Goal: Navigation & Orientation: Go to known website

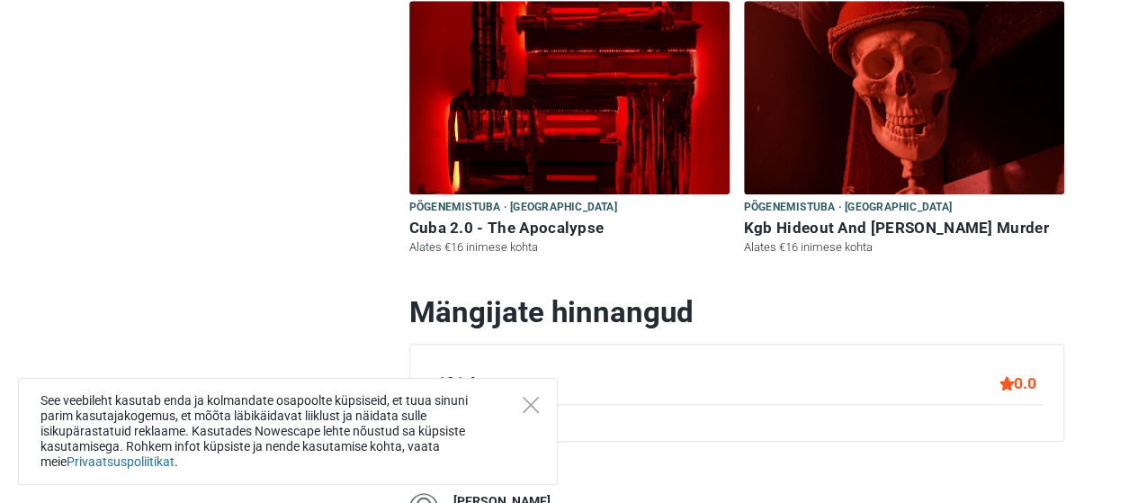
scroll to position [810, 0]
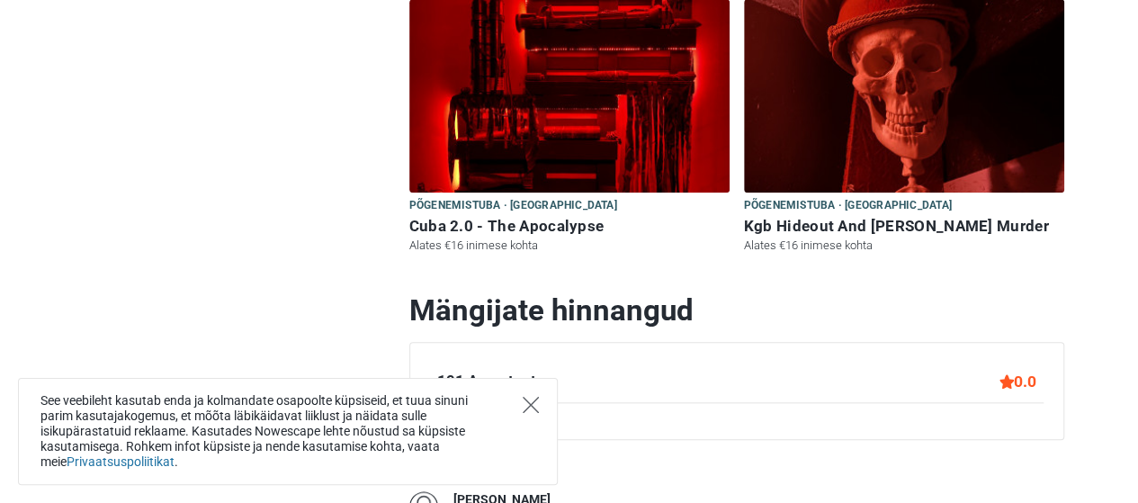
click at [533, 405] on icon "Close" at bounding box center [531, 405] width 16 height 16
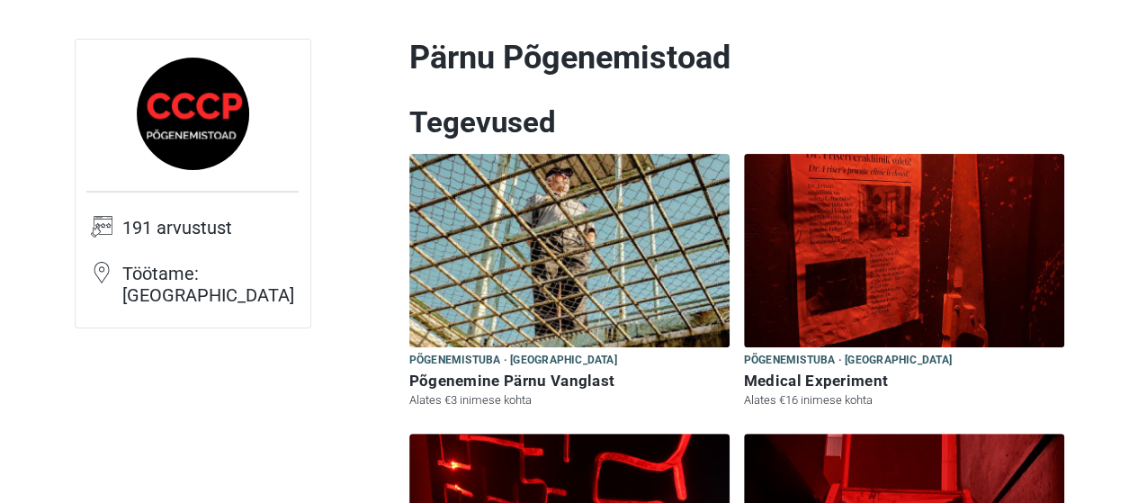
scroll to position [0, 0]
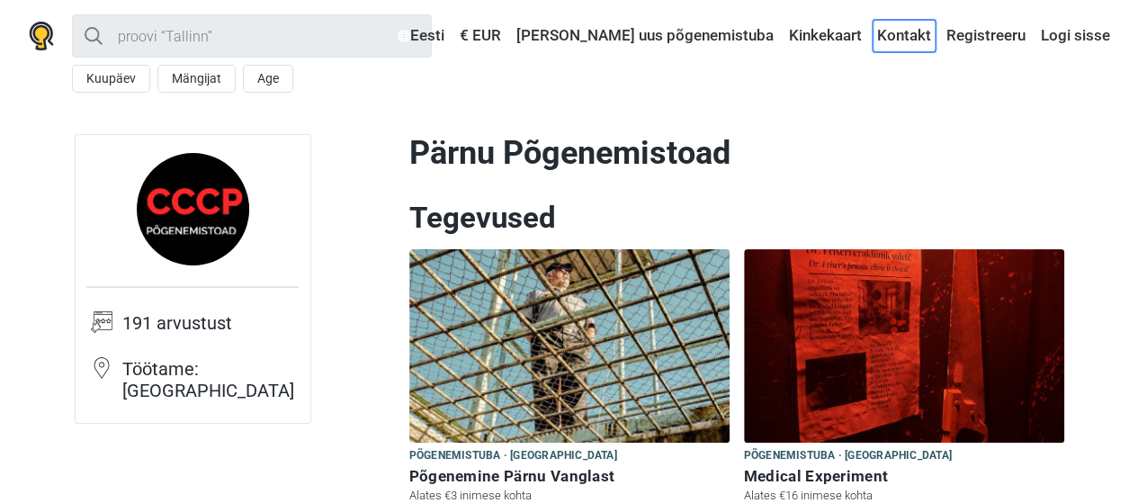
click at [912, 43] on link "Kontakt" at bounding box center [904, 36] width 63 height 32
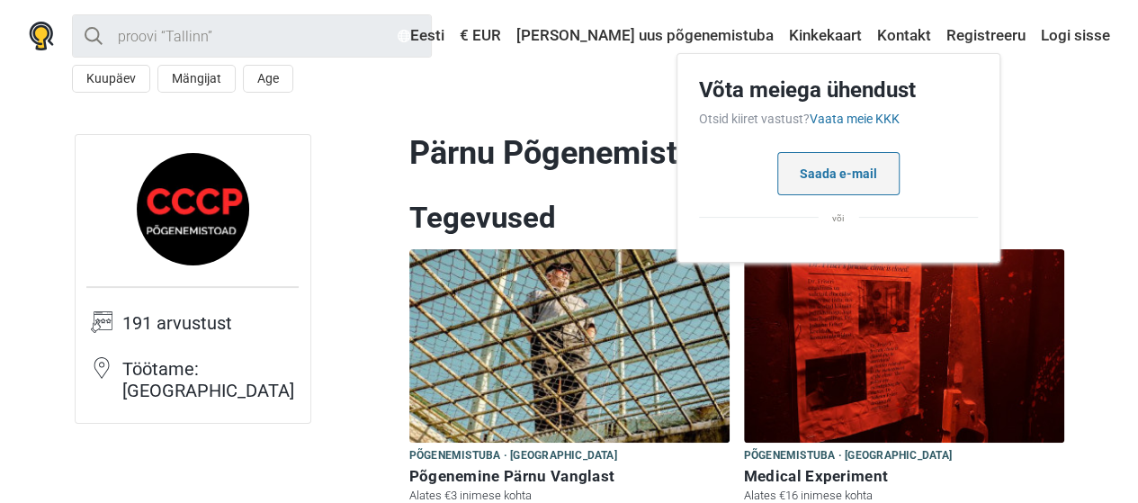
click at [833, 175] on button "Saada e-mail" at bounding box center [838, 173] width 122 height 43
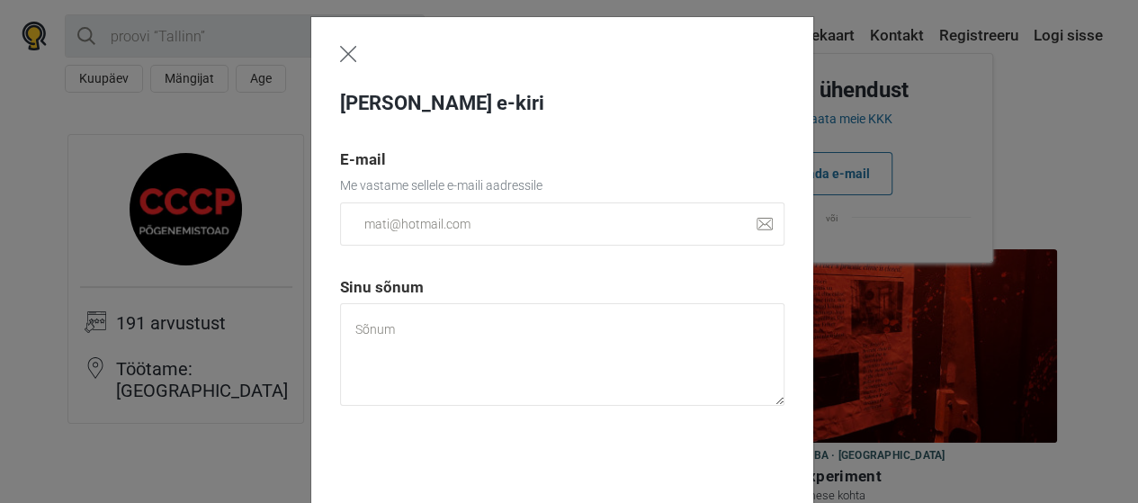
click at [342, 49] on img "Close" at bounding box center [348, 54] width 16 height 16
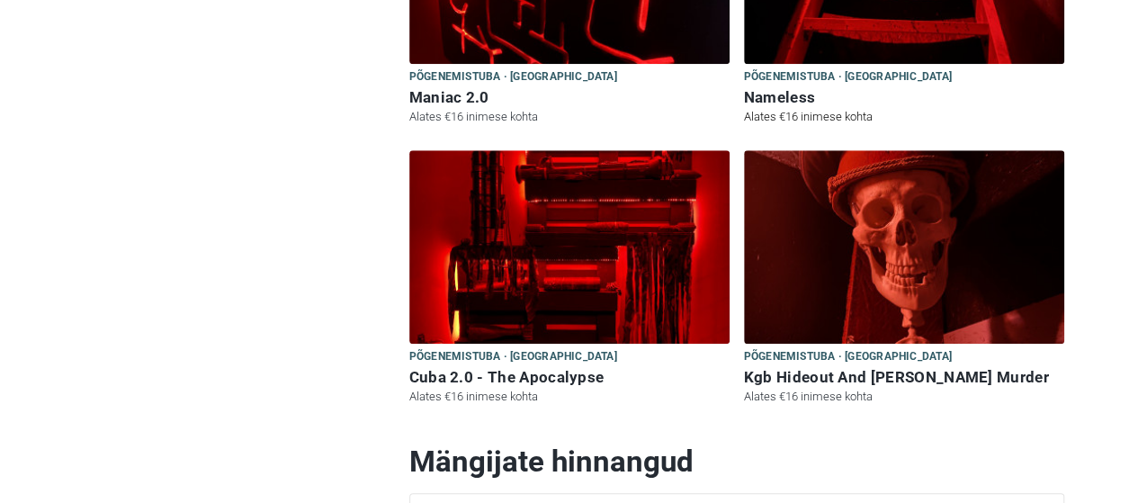
scroll to position [720, 0]
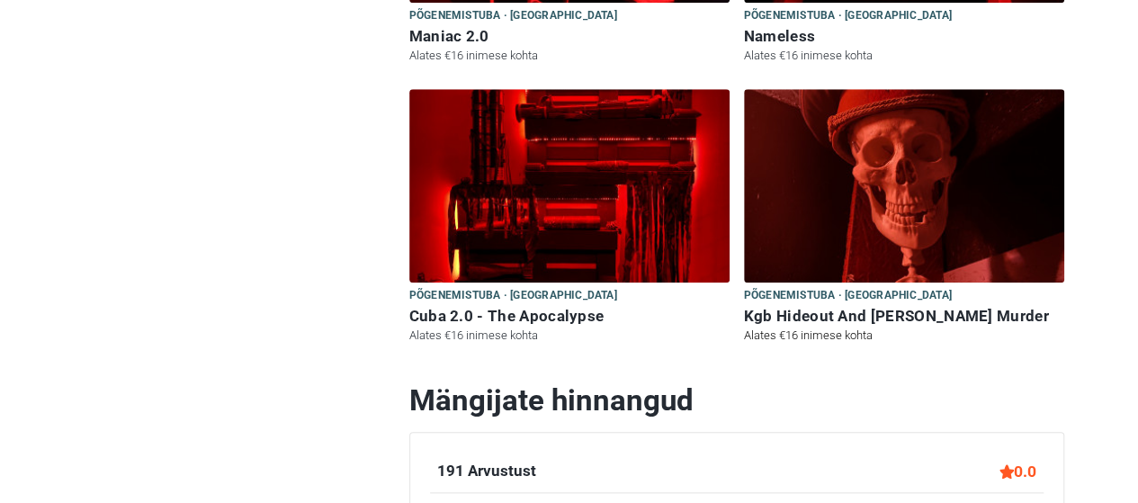
click at [883, 244] on img at bounding box center [904, 185] width 320 height 193
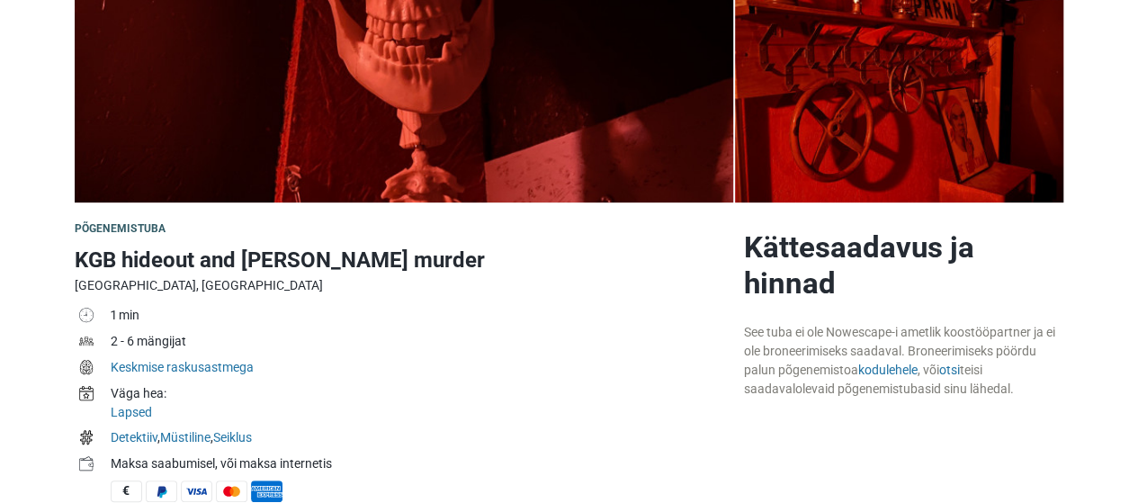
scroll to position [382, 0]
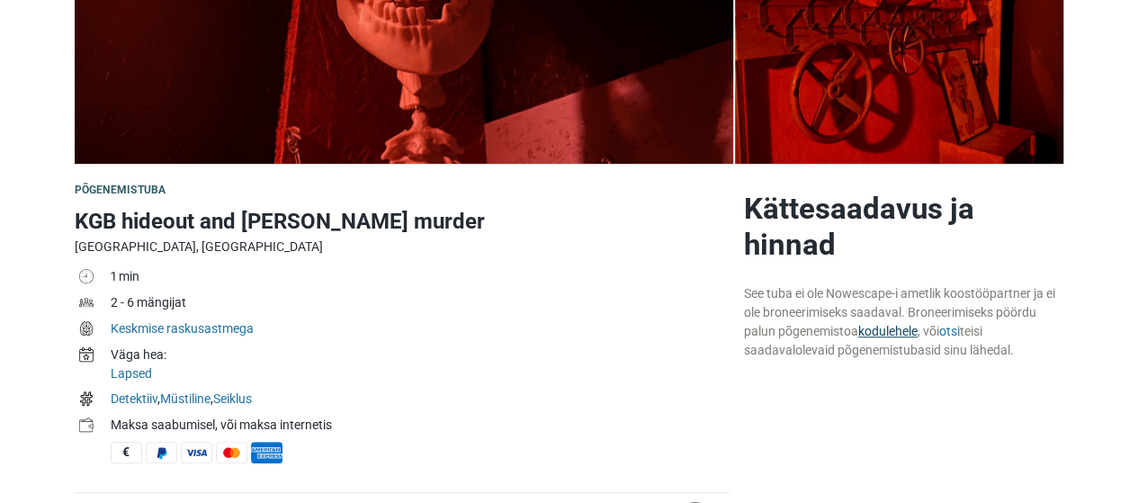
click at [891, 330] on link "kodulehele" at bounding box center [887, 331] width 59 height 14
